Goal: Transaction & Acquisition: Purchase product/service

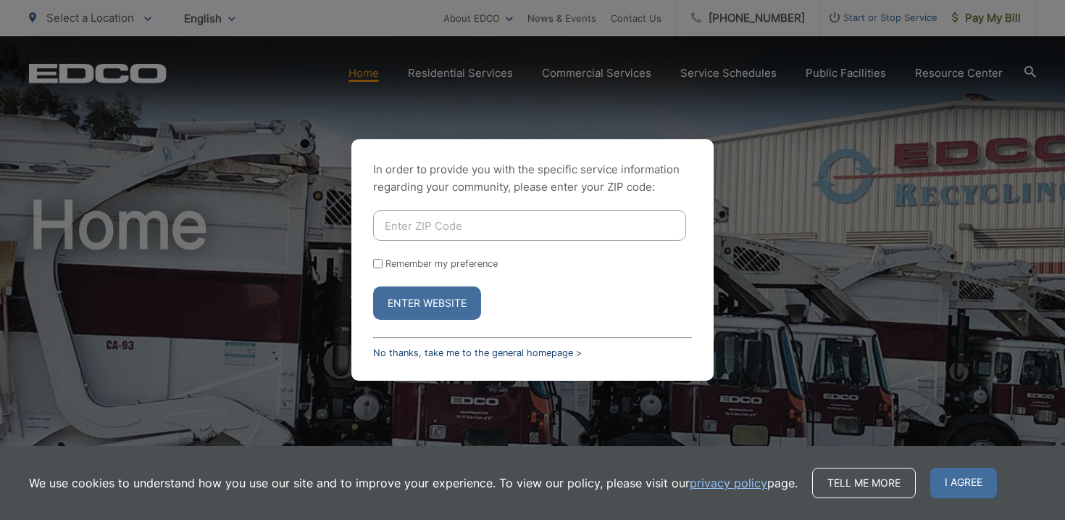
click at [531, 349] on link "No thanks, take me to the general homepage >" at bounding box center [477, 352] width 209 height 11
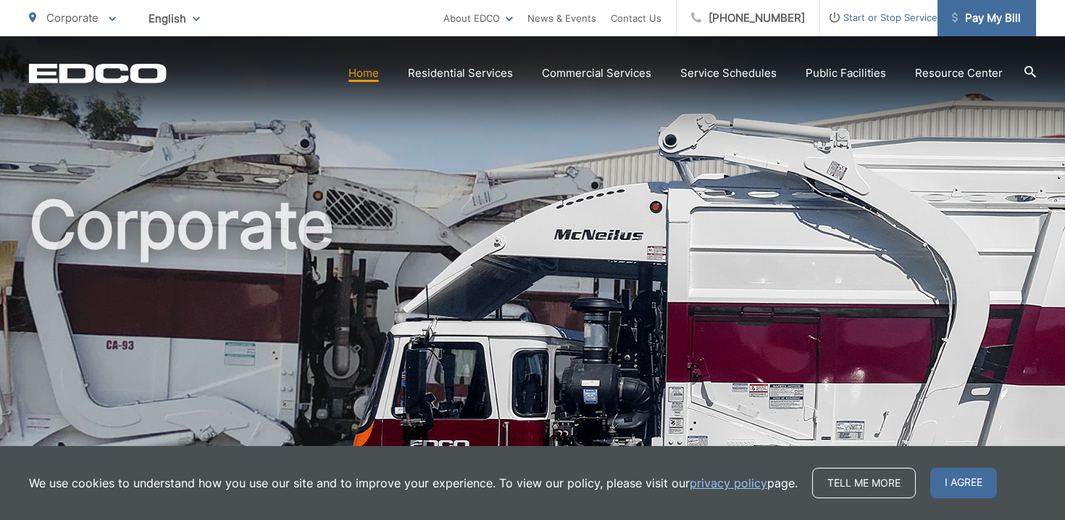
click at [990, 18] on span "Pay My Bill" at bounding box center [986, 17] width 69 height 17
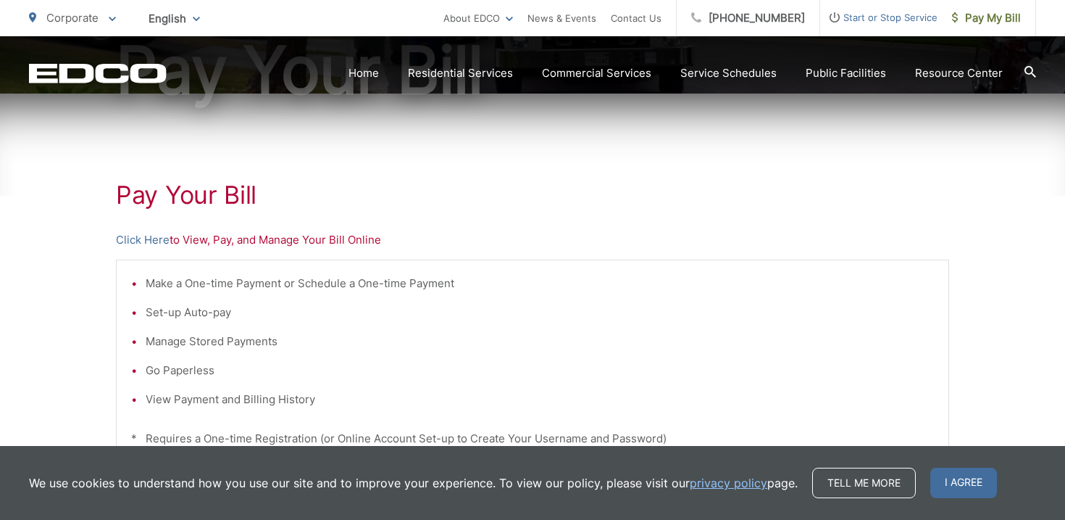
scroll to position [198, 0]
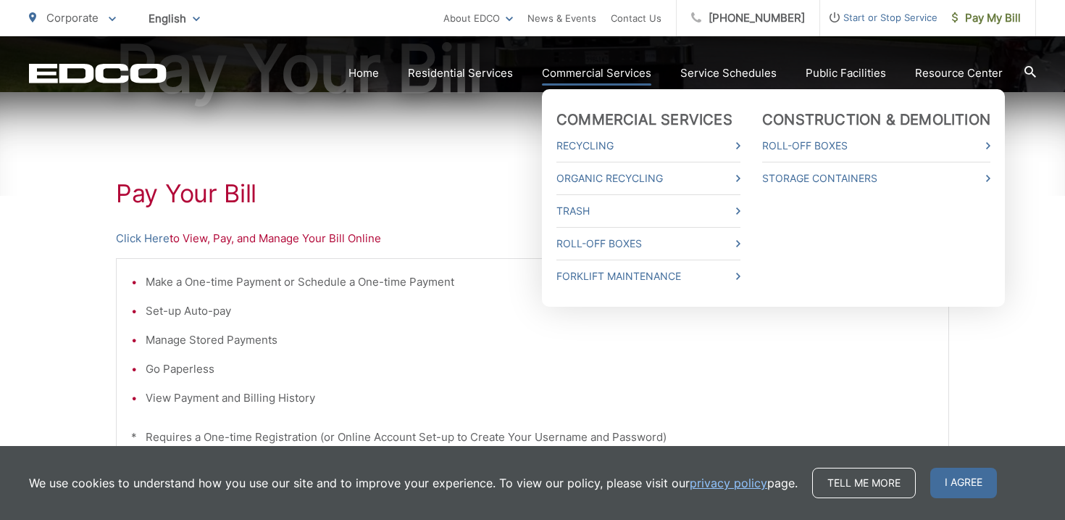
click at [586, 69] on link "Commercial Services" at bounding box center [596, 72] width 109 height 17
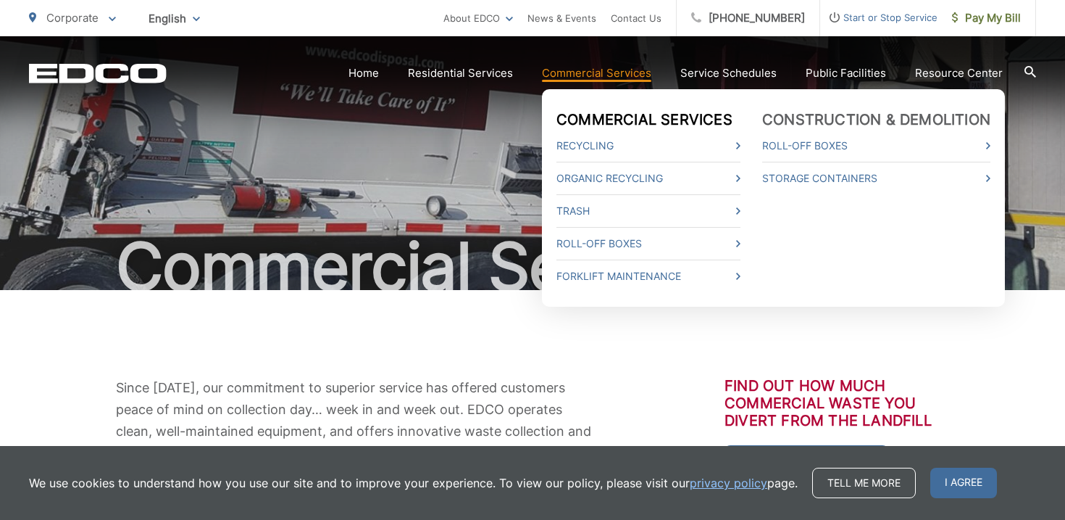
click at [609, 116] on link "Commercial Services" at bounding box center [645, 119] width 176 height 17
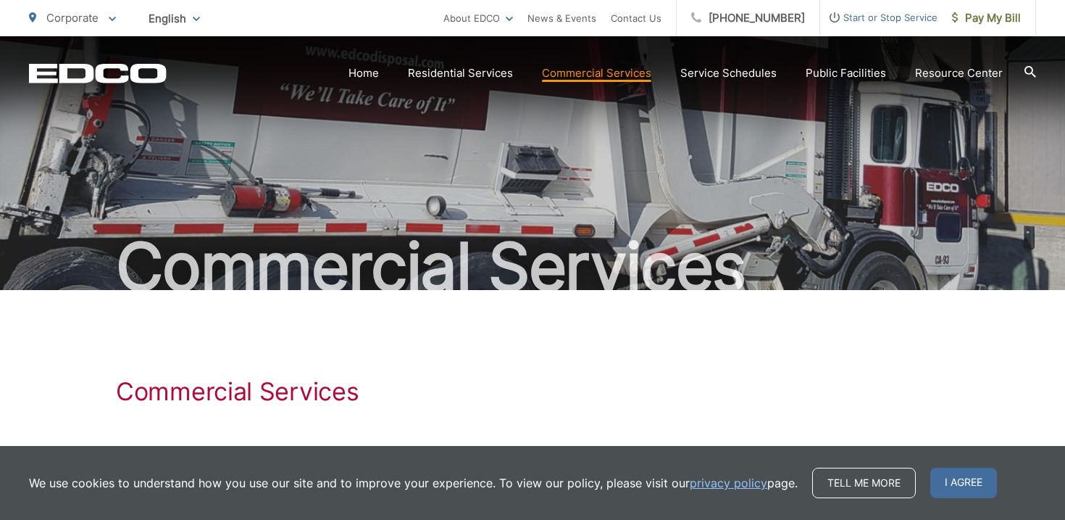
click at [72, 18] on span "Corporate" at bounding box center [72, 18] width 52 height 14
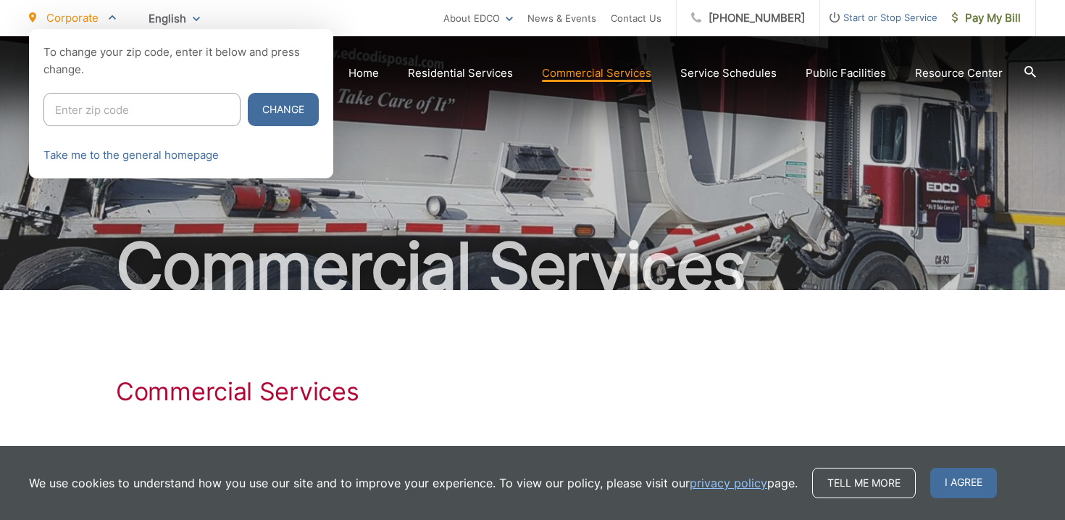
click at [226, 14] on ul "Corporate To change your zip code, enter it below and press change. Change Take…" at bounding box center [236, 18] width 415 height 36
click at [479, 9] on link "About EDCO" at bounding box center [479, 17] width 70 height 17
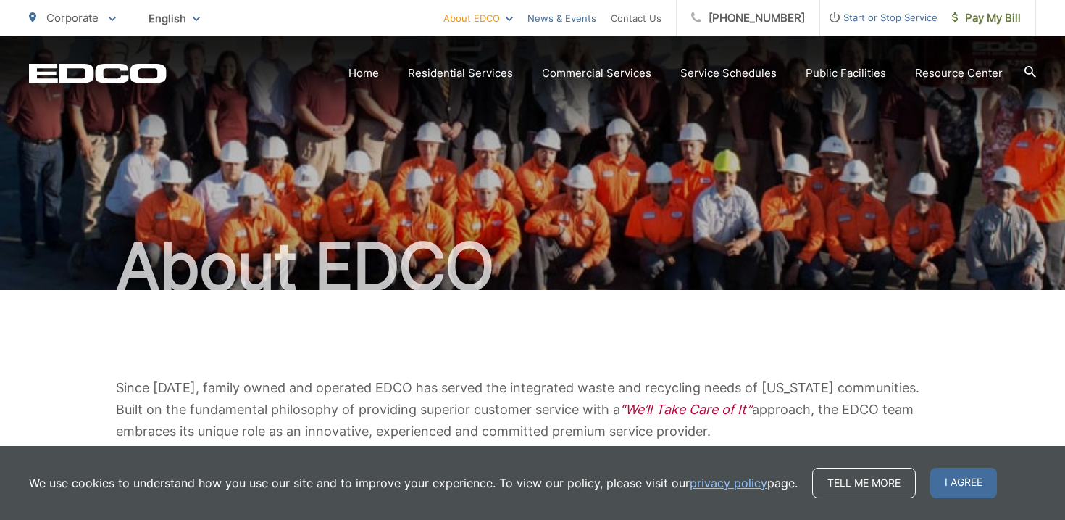
click at [578, 17] on link "News & Events" at bounding box center [562, 17] width 69 height 17
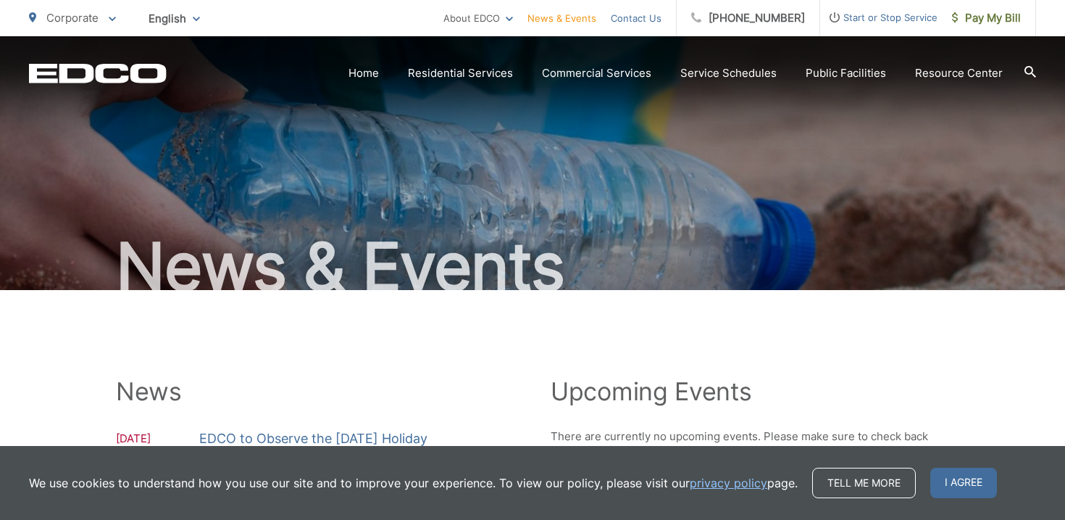
click at [643, 25] on link "Contact Us" at bounding box center [636, 17] width 51 height 17
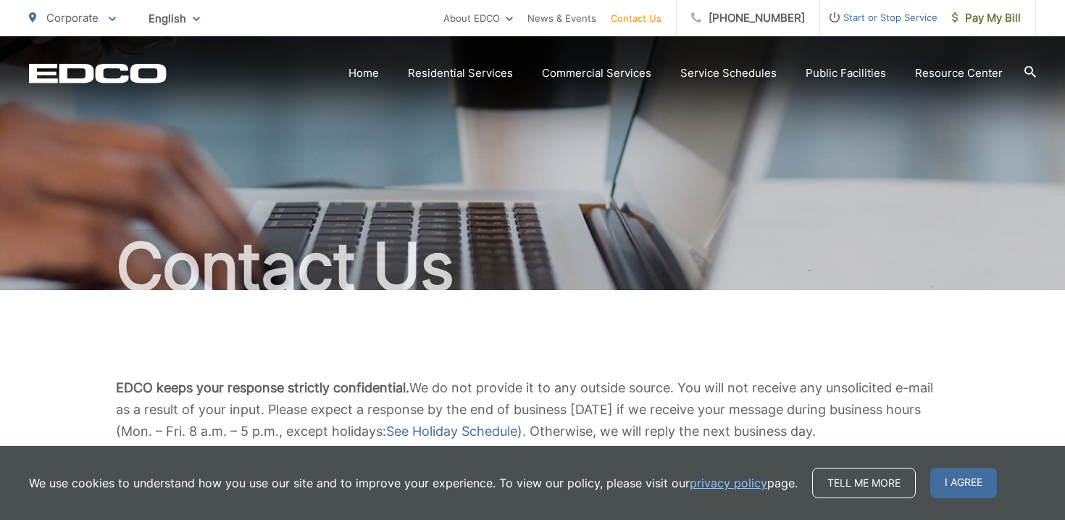
click at [876, 14] on span "Start or Stop Service" at bounding box center [878, 17] width 117 height 17
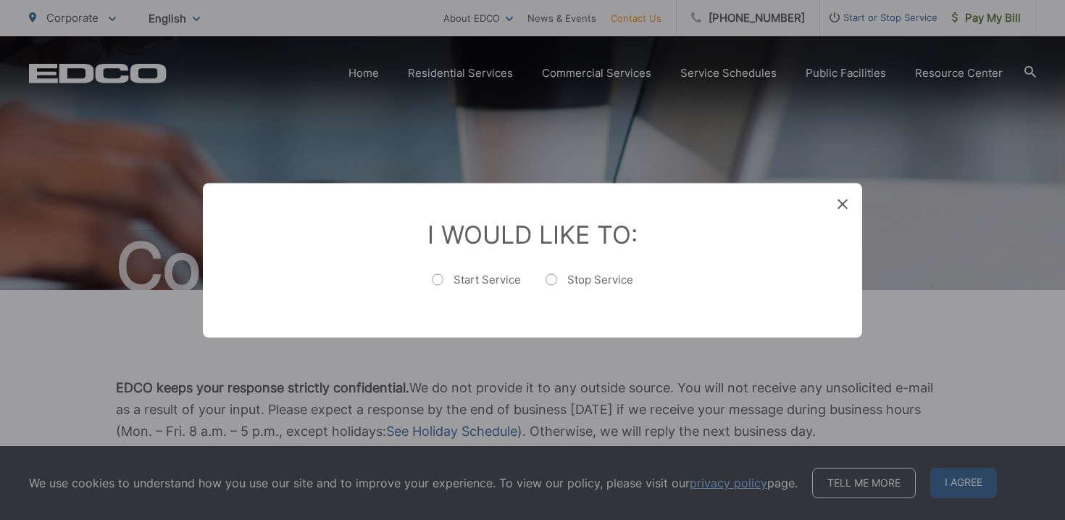
click at [844, 207] on icon at bounding box center [843, 204] width 10 height 10
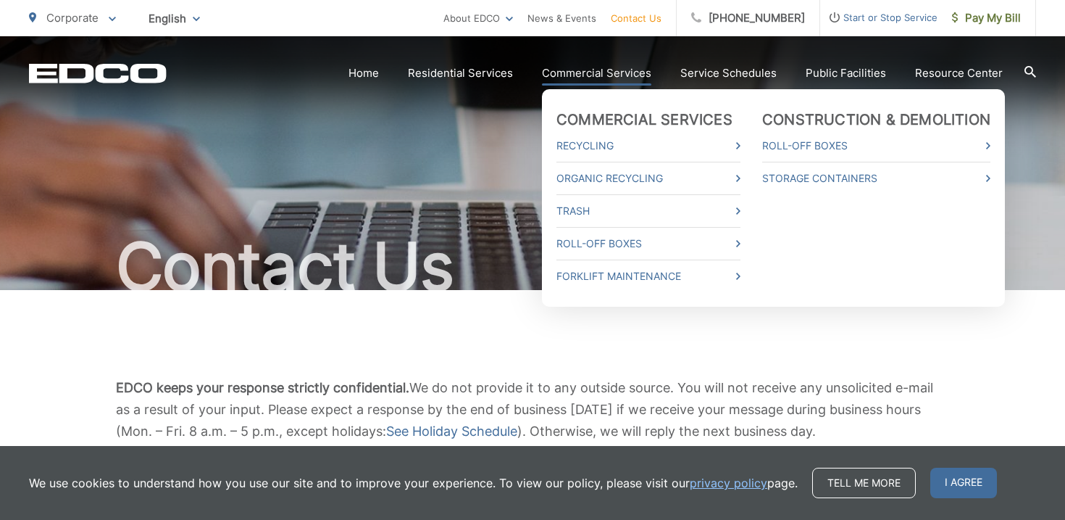
click at [638, 74] on link "Commercial Services" at bounding box center [596, 72] width 109 height 17
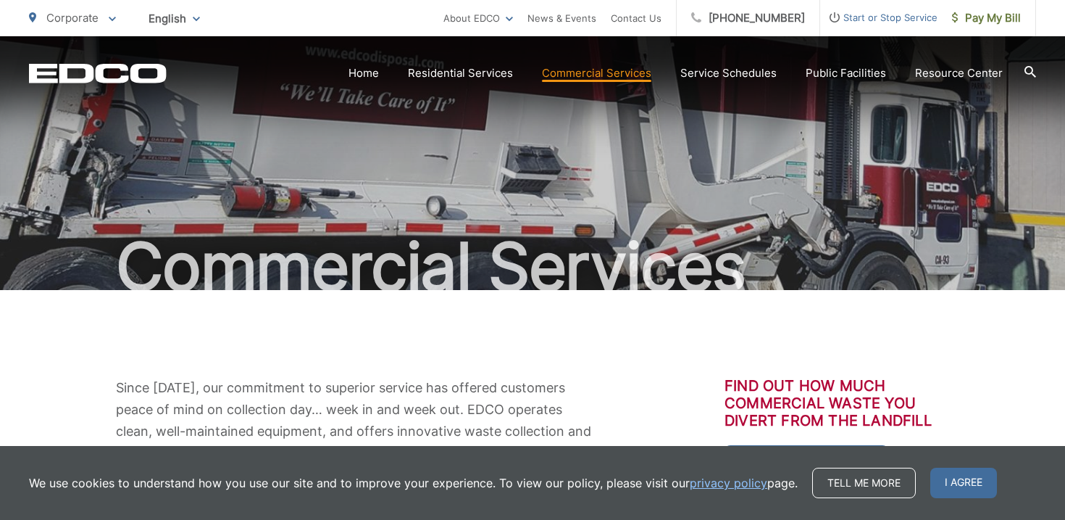
click at [591, 370] on div "Since [DATE], our commitment to superior service has offered customers peace of…" at bounding box center [532, 460] width 1007 height 341
click at [938, 486] on span "I agree" at bounding box center [964, 482] width 67 height 30
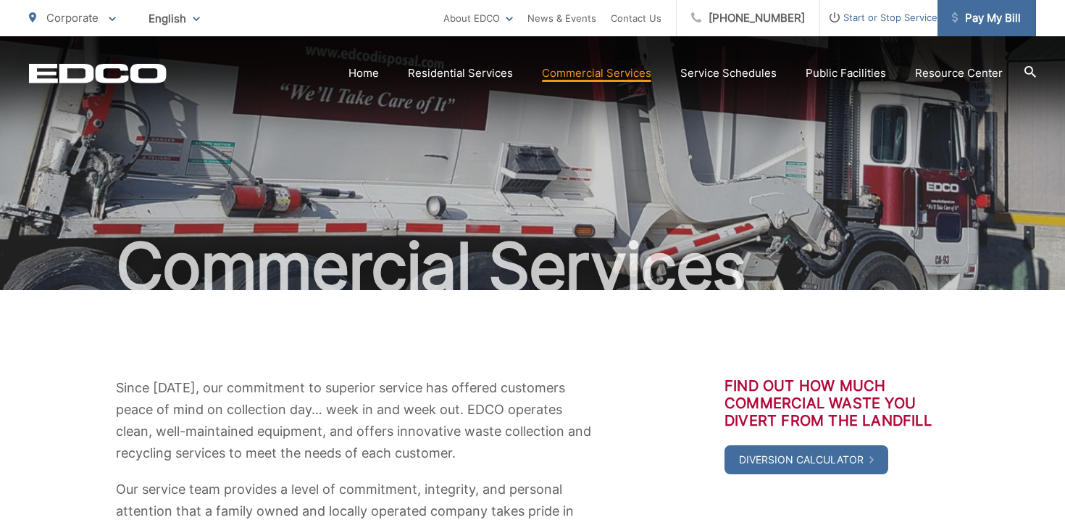
click at [982, 18] on span "Pay My Bill" at bounding box center [986, 17] width 69 height 17
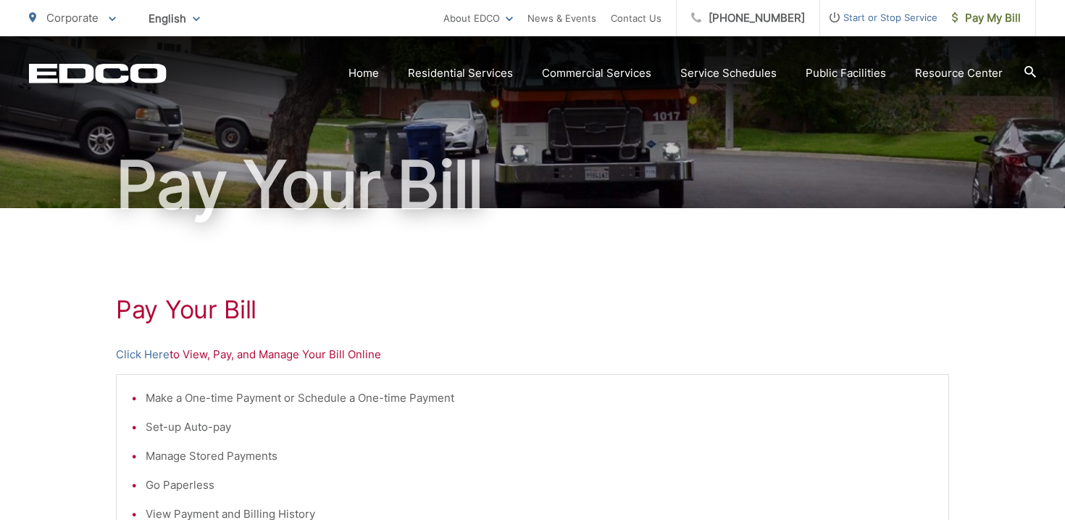
scroll to position [107, 0]
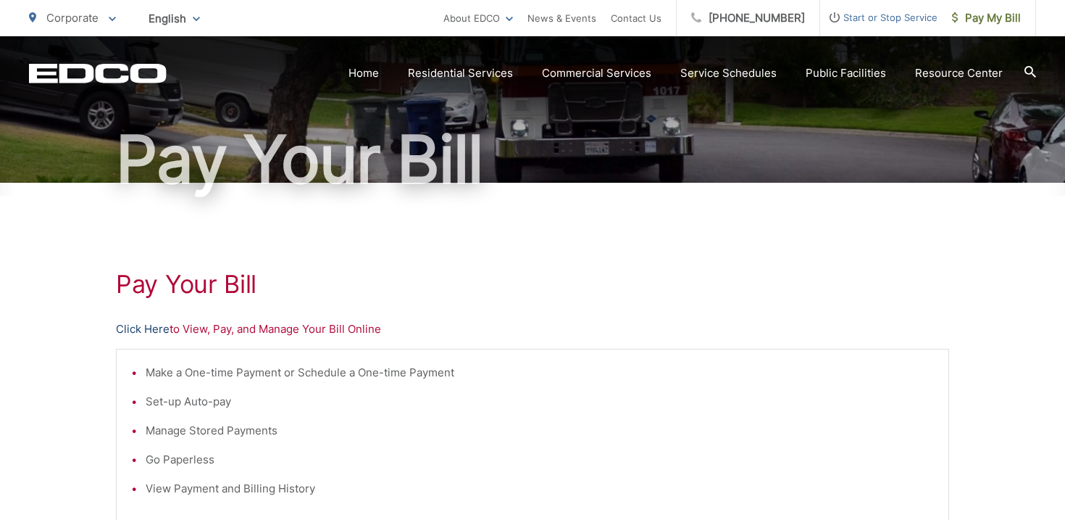
click at [141, 330] on link "Click Here" at bounding box center [143, 328] width 54 height 17
click at [141, 328] on link "Click Here" at bounding box center [143, 328] width 54 height 17
